Goal: Transaction & Acquisition: Book appointment/travel/reservation

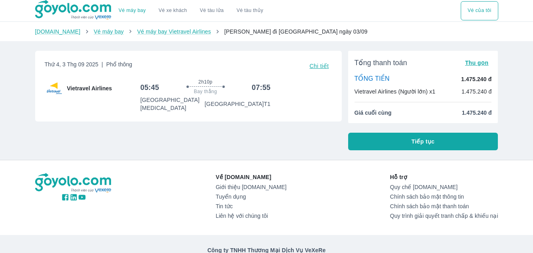
click at [414, 143] on span "Tiếp tục" at bounding box center [423, 141] width 23 height 8
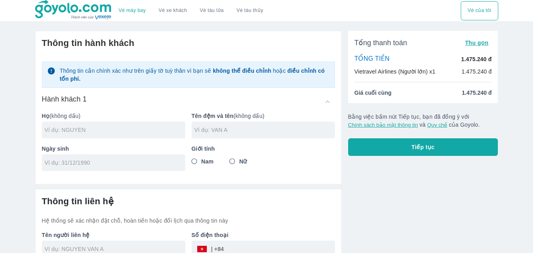
click at [97, 132] on input "text" at bounding box center [115, 130] width 141 height 8
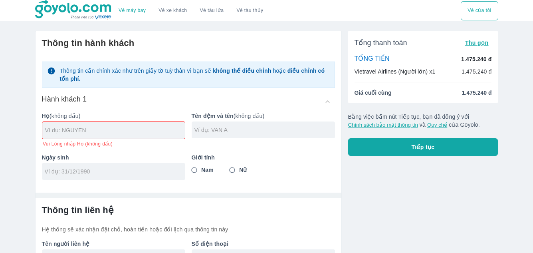
click at [106, 161] on div "Ngày sinh" at bounding box center [111, 163] width 150 height 33
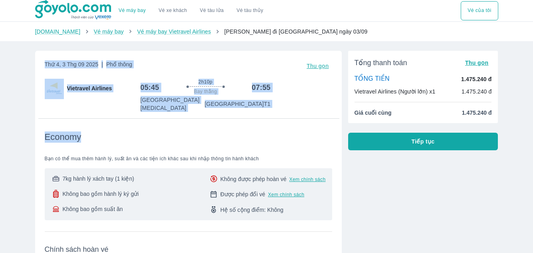
drag, startPoint x: 37, startPoint y: 48, endPoint x: 214, endPoint y: 135, distance: 197.3
click at [214, 135] on div "[DATE] | Phổ thông Thu gọn Vietravel Airlines 05:45 2h10p Bay thẳng 07:55 [GEOG…" at bounding box center [185, 251] width 313 height 415
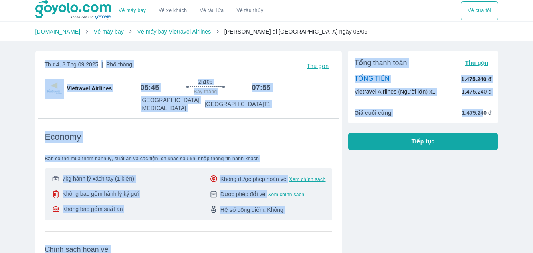
click at [483, 116] on span "1.475.240 đ" at bounding box center [477, 113] width 30 height 8
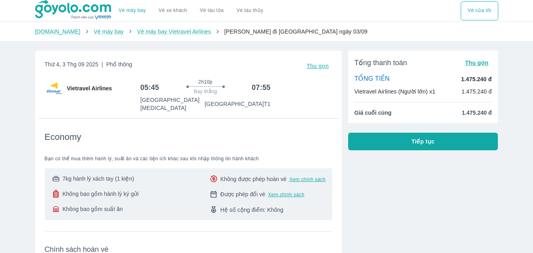
click at [430, 181] on div "Tổng thanh toán Thu gọn TỔNG TIỀN 1.475.240 đ Vietravel Airlines (Người lớn) x1…" at bounding box center [420, 251] width 156 height 415
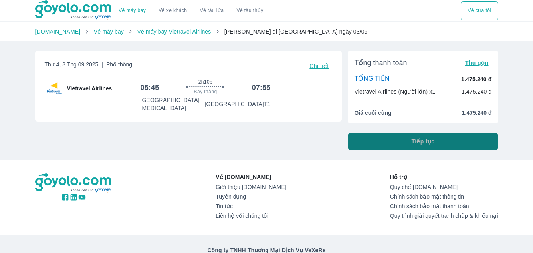
click at [425, 143] on span "Tiếp tục" at bounding box center [423, 141] width 23 height 8
